Goal: Navigation & Orientation: Find specific page/section

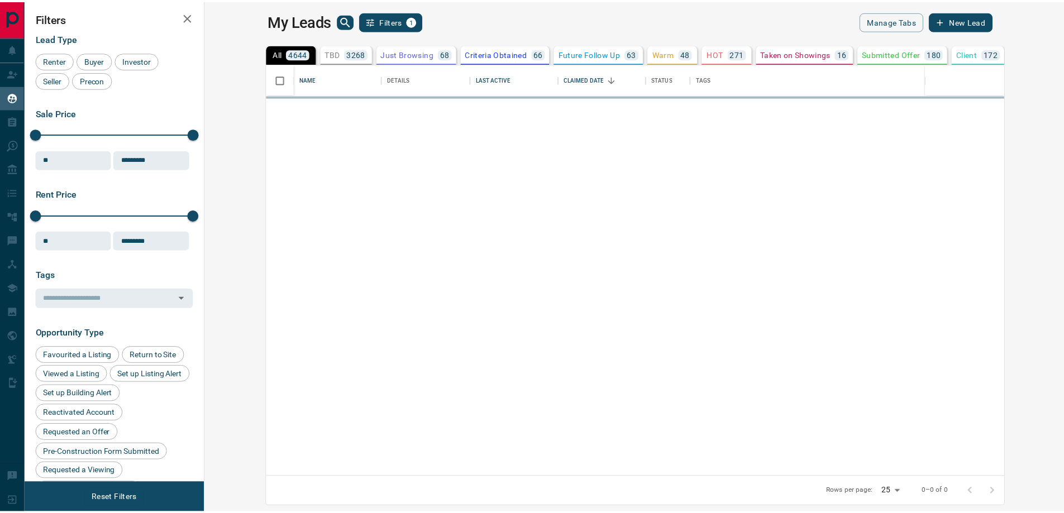
scroll to position [405, 853]
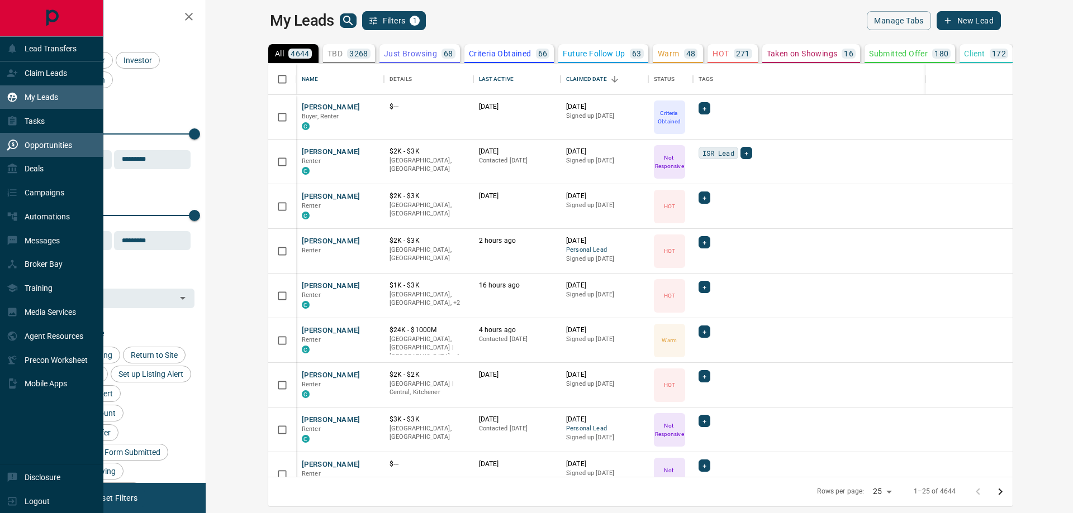
click at [38, 146] on p "Opportunities" at bounding box center [48, 145] width 47 height 9
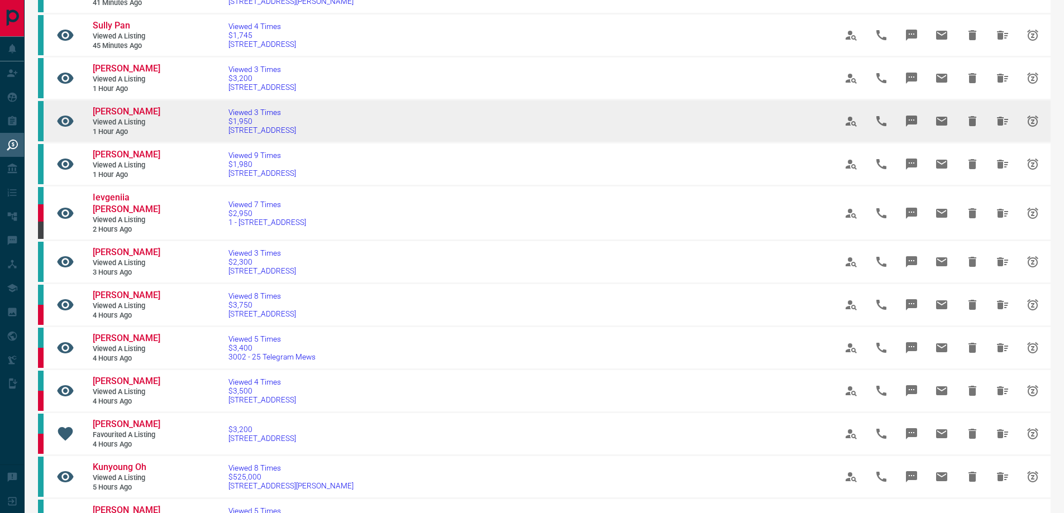
scroll to position [223, 0]
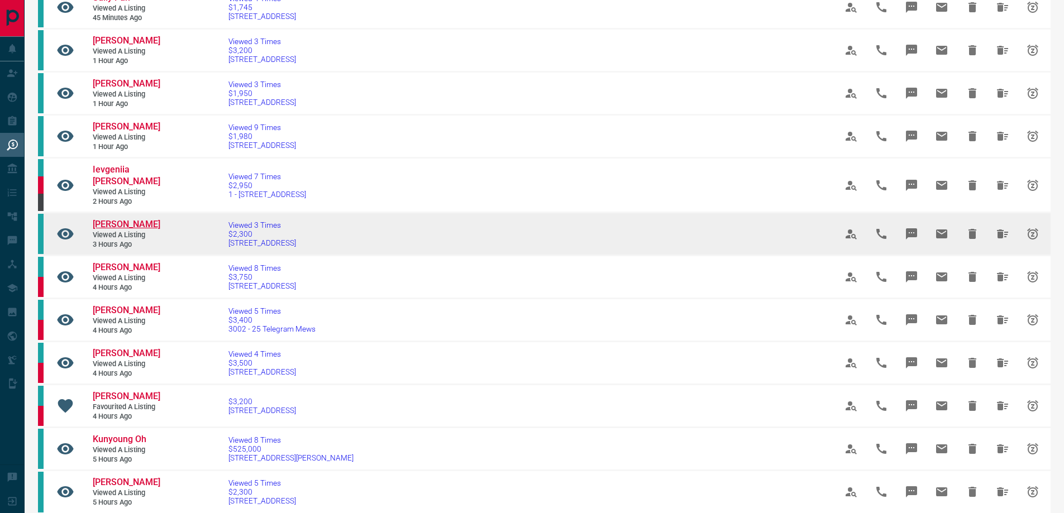
click at [119, 230] on span "[PERSON_NAME]" at bounding box center [127, 224] width 68 height 11
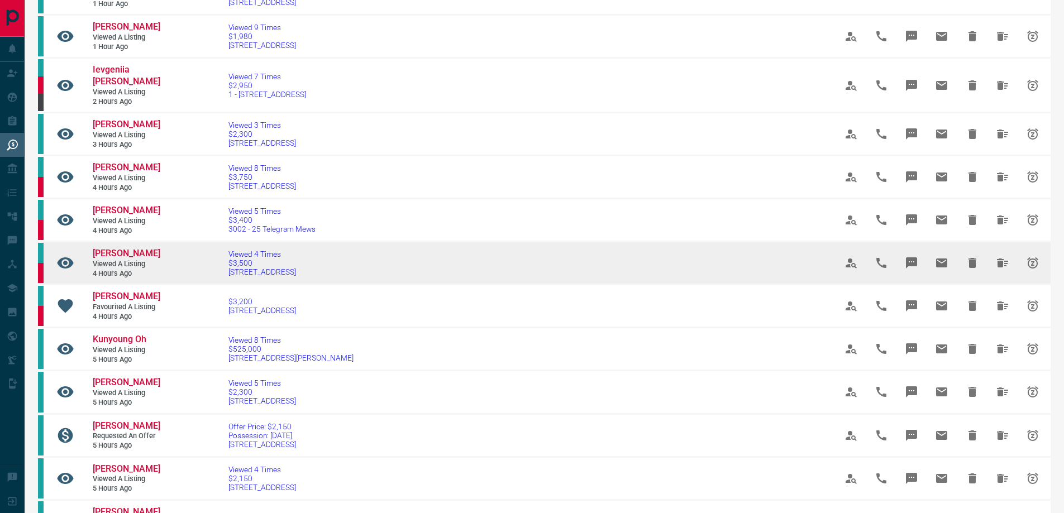
scroll to position [335, 0]
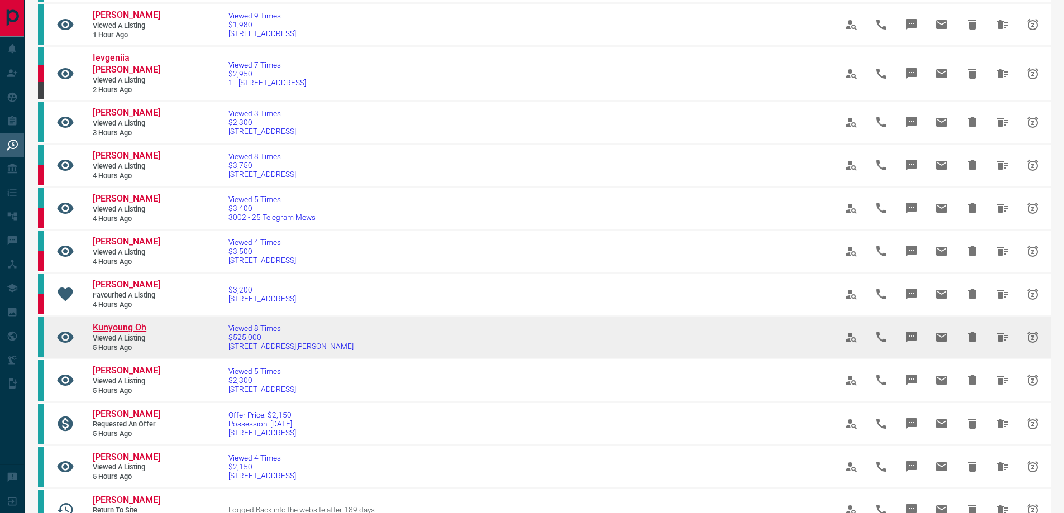
click at [135, 333] on span "Kunyoung Oh" at bounding box center [120, 327] width 54 height 11
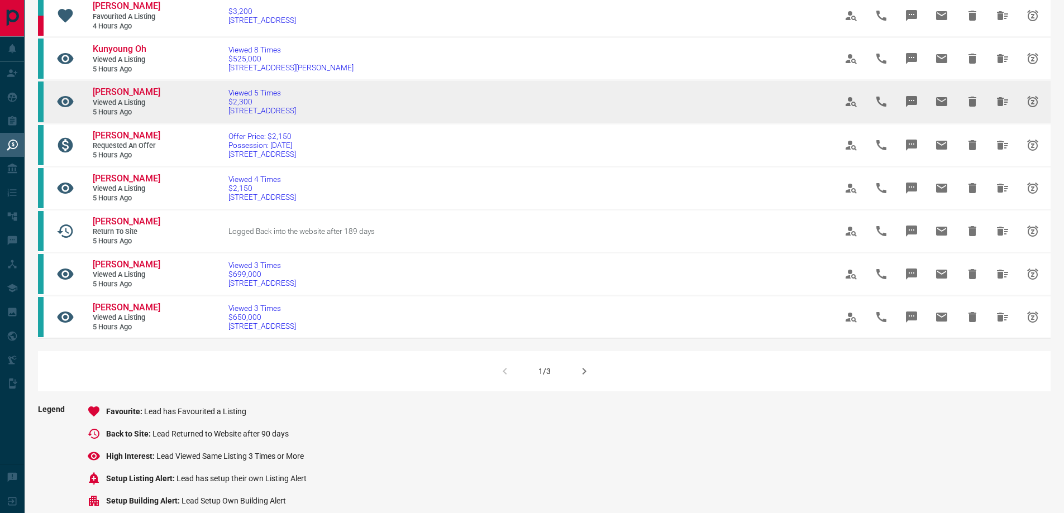
scroll to position [615, 0]
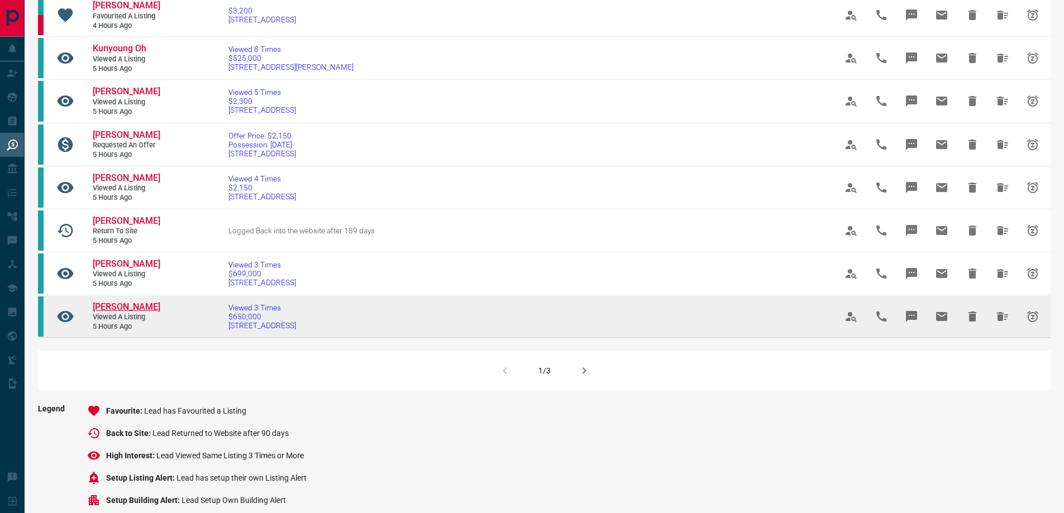
click at [131, 312] on span "[PERSON_NAME]" at bounding box center [127, 307] width 68 height 11
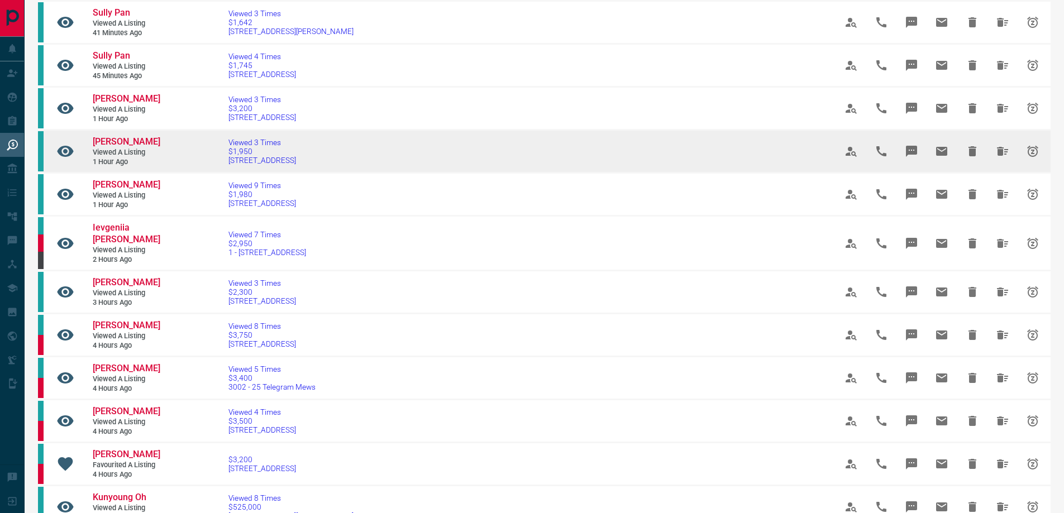
scroll to position [0, 0]
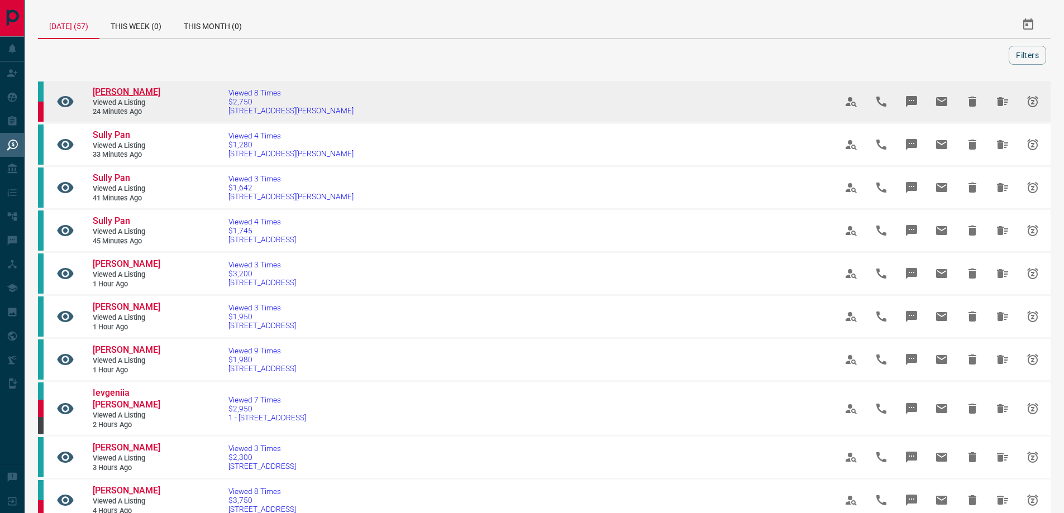
click at [133, 97] on span "[PERSON_NAME]" at bounding box center [127, 92] width 68 height 11
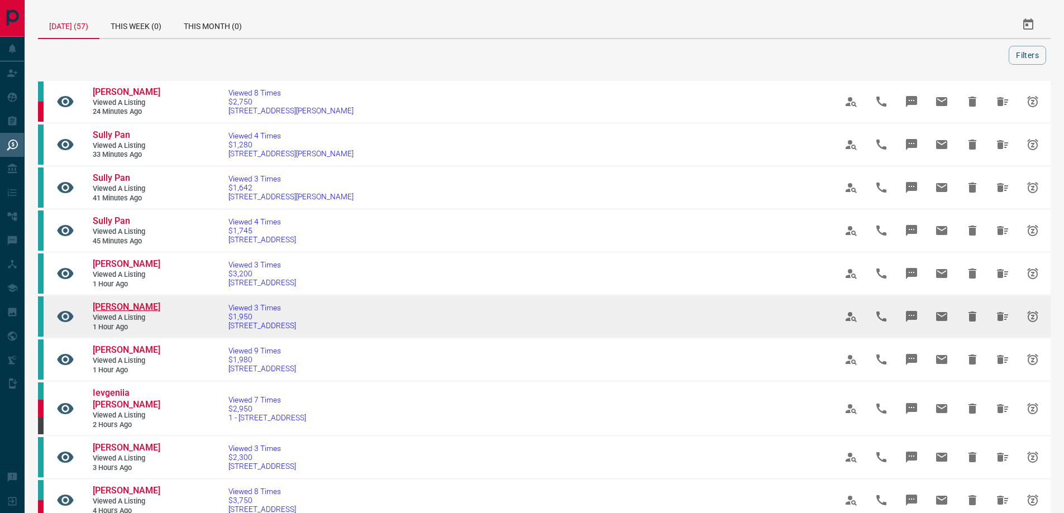
click at [118, 312] on span "[PERSON_NAME]" at bounding box center [127, 307] width 68 height 11
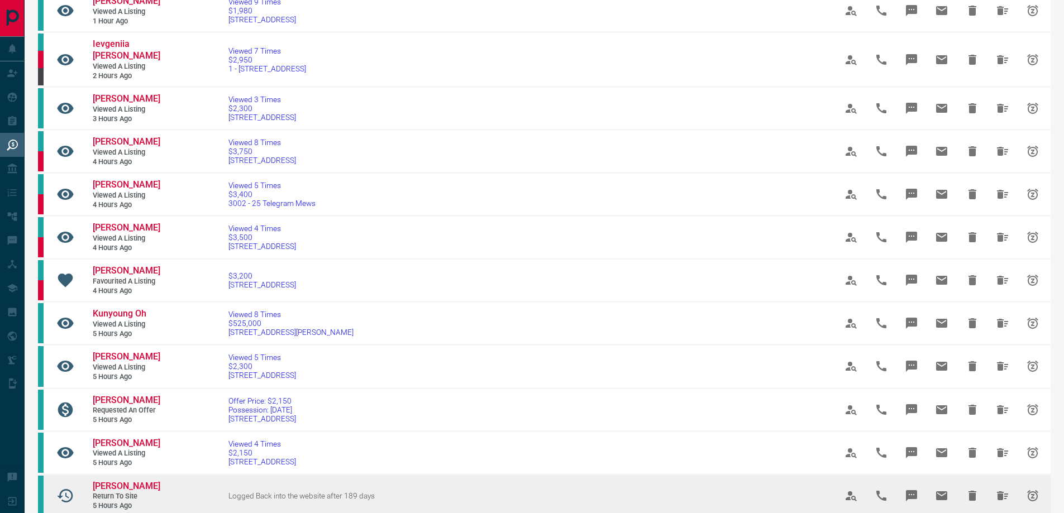
scroll to position [559, 0]
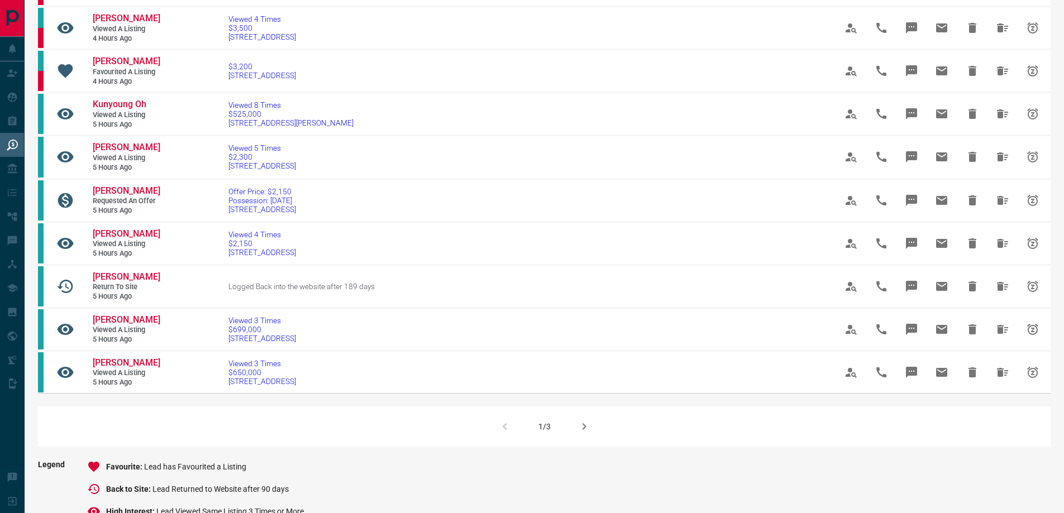
click at [586, 434] on icon "button" at bounding box center [584, 426] width 13 height 13
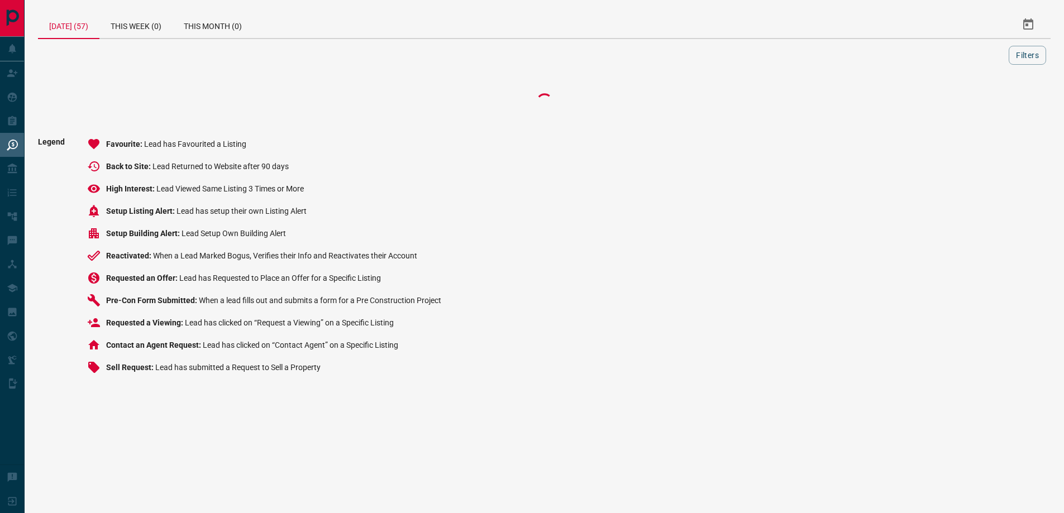
scroll to position [0, 0]
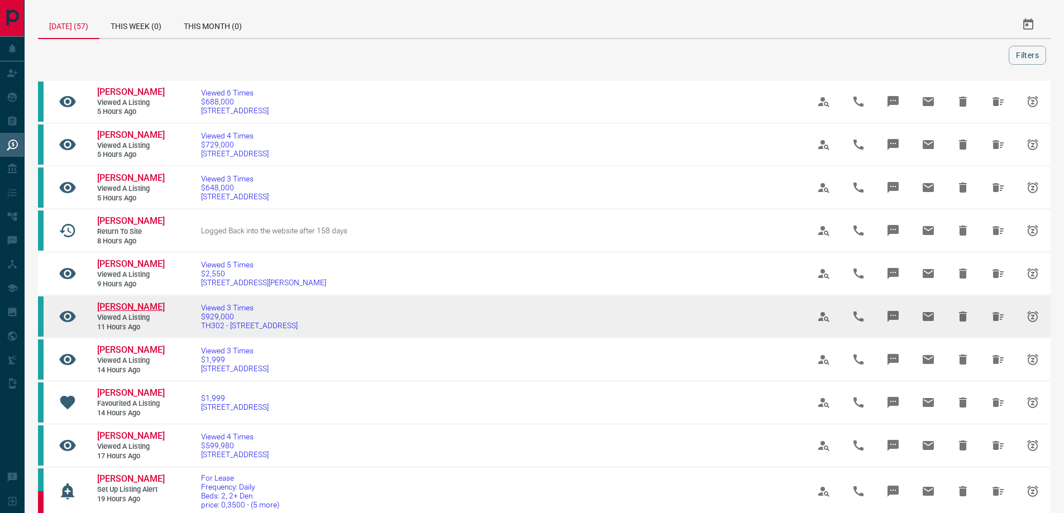
click at [117, 312] on span "[PERSON_NAME]" at bounding box center [131, 307] width 68 height 11
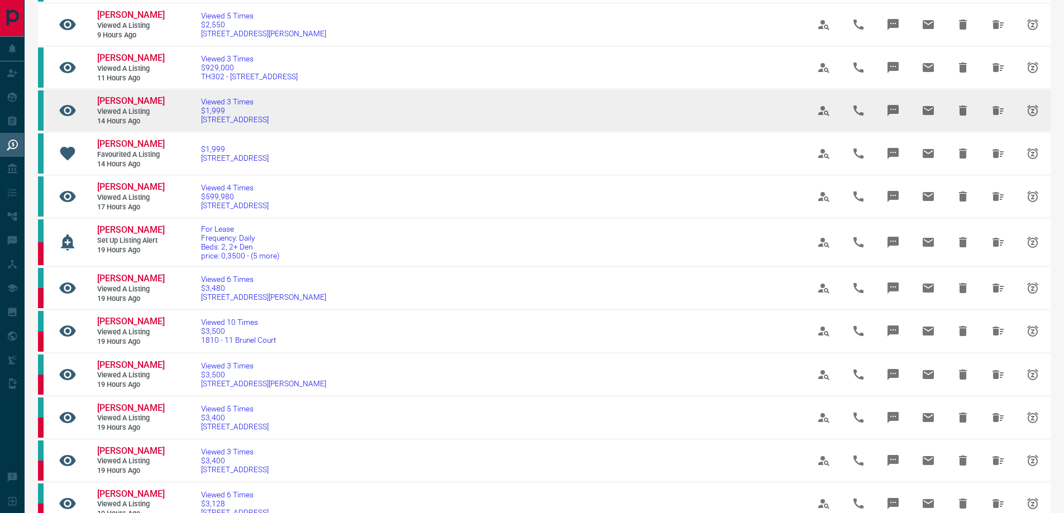
scroll to position [279, 0]
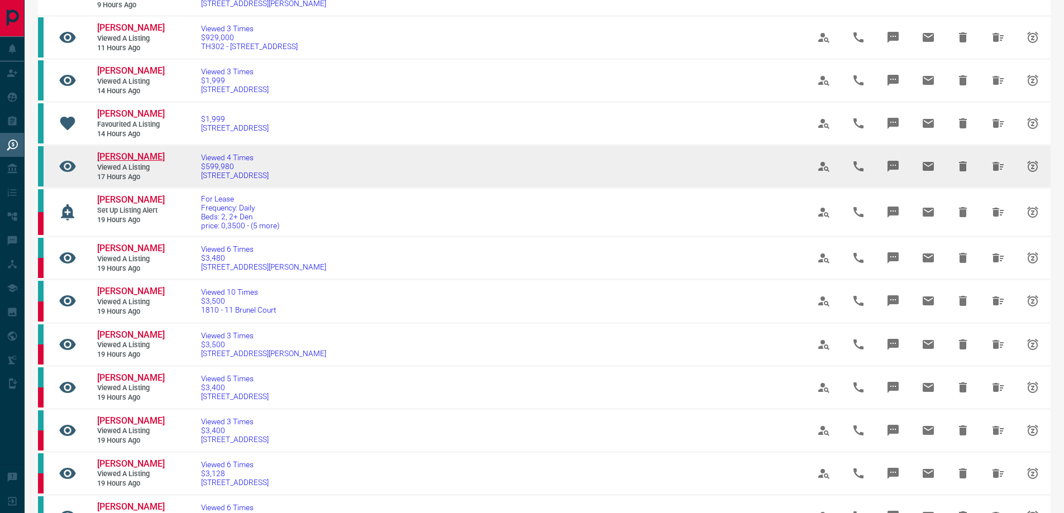
click at [151, 162] on span "[PERSON_NAME]" at bounding box center [131, 156] width 68 height 11
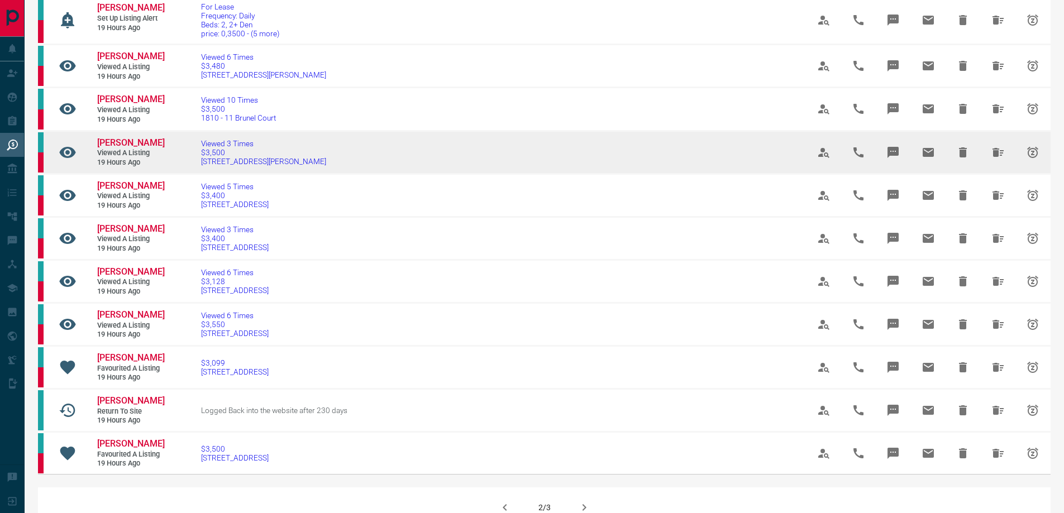
scroll to position [615, 0]
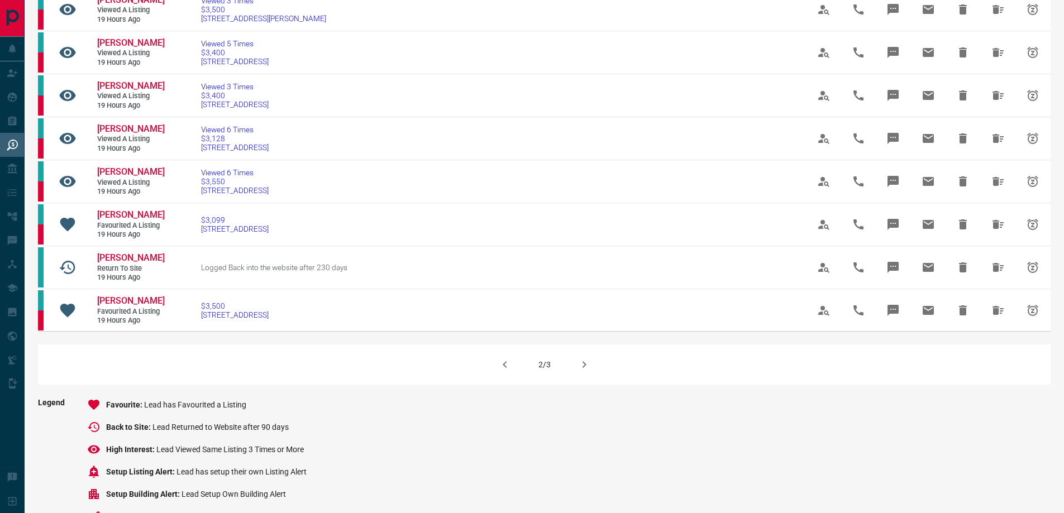
click at [592, 378] on button "button" at bounding box center [584, 364] width 27 height 27
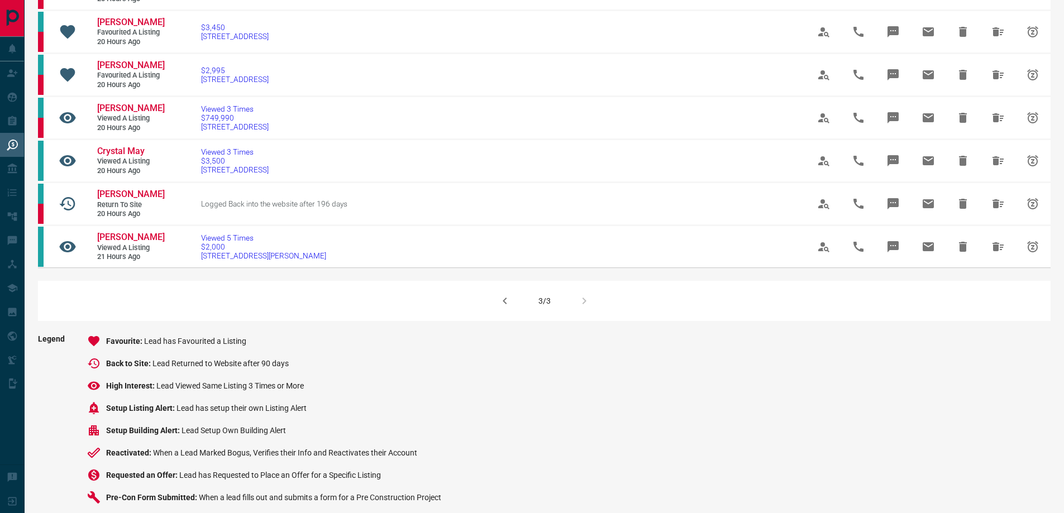
scroll to position [559, 0]
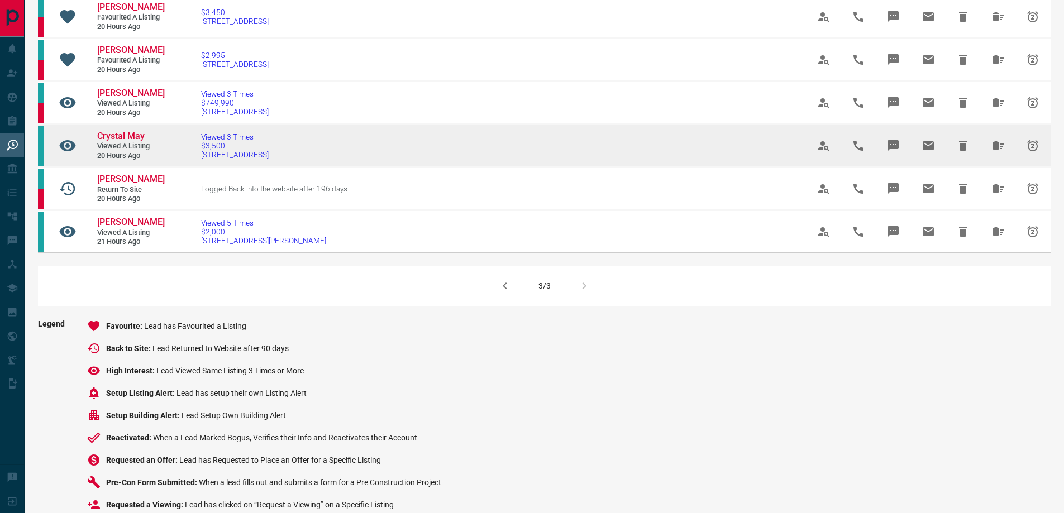
click at [121, 141] on span "Crystal May" at bounding box center [120, 136] width 47 height 11
